Goal: Find specific page/section: Find specific page/section

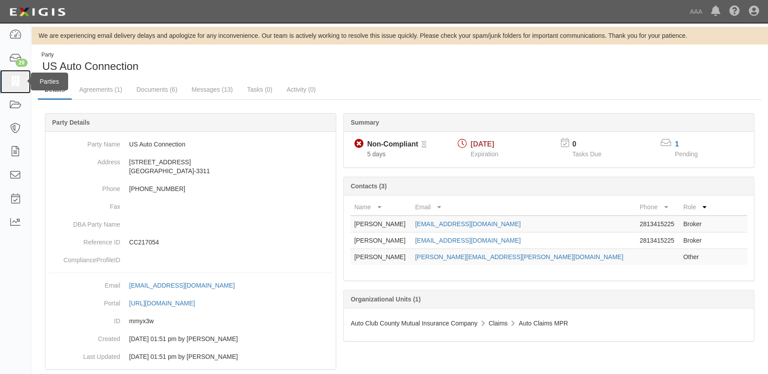
click at [20, 82] on icon at bounding box center [15, 82] width 12 height 10
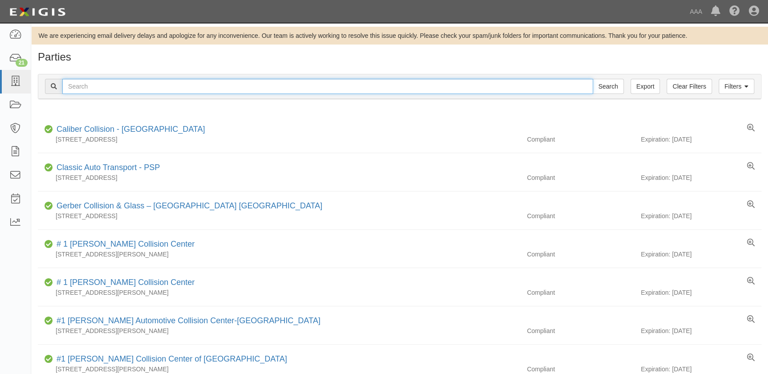
click at [268, 90] on input "text" at bounding box center [327, 86] width 531 height 15
type input "gerber"
click at [593, 79] on input "Search" at bounding box center [608, 86] width 31 height 15
